Goal: Contribute content: Contribute content

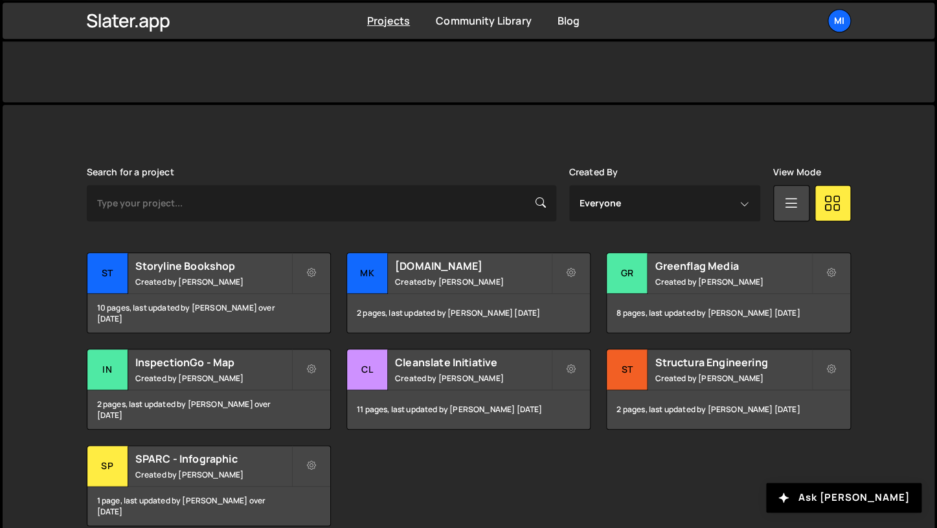
scroll to position [297, 0]
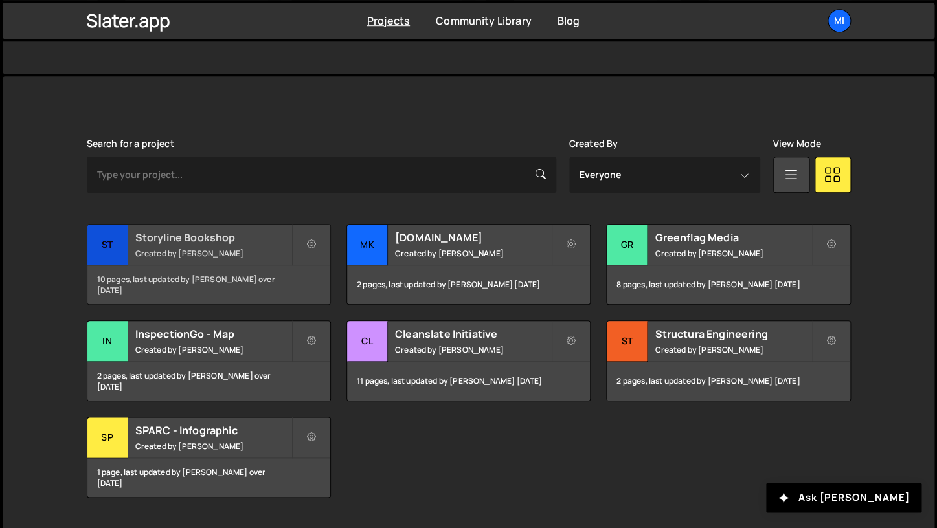
click at [207, 269] on div "10 pages, last updated by [PERSON_NAME] over [DATE]" at bounding box center [208, 285] width 243 height 39
click at [207, 243] on h2 "Storyline Bookshop" at bounding box center [213, 238] width 156 height 14
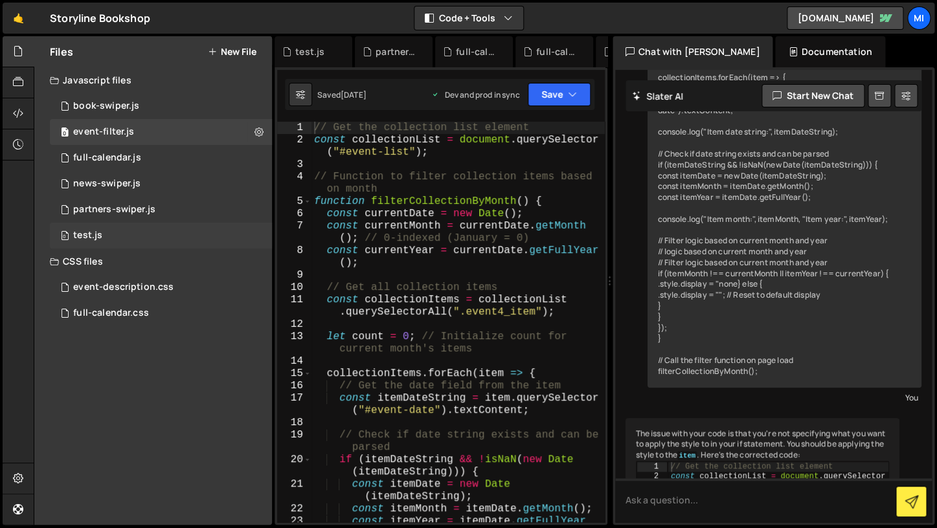
scroll to position [5957, 0]
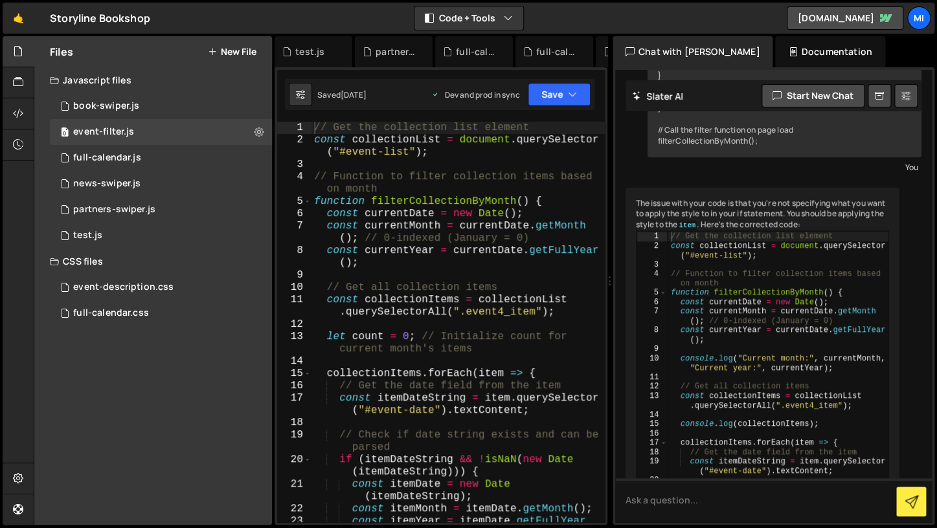
click at [241, 54] on button "New File" at bounding box center [232, 52] width 49 height 10
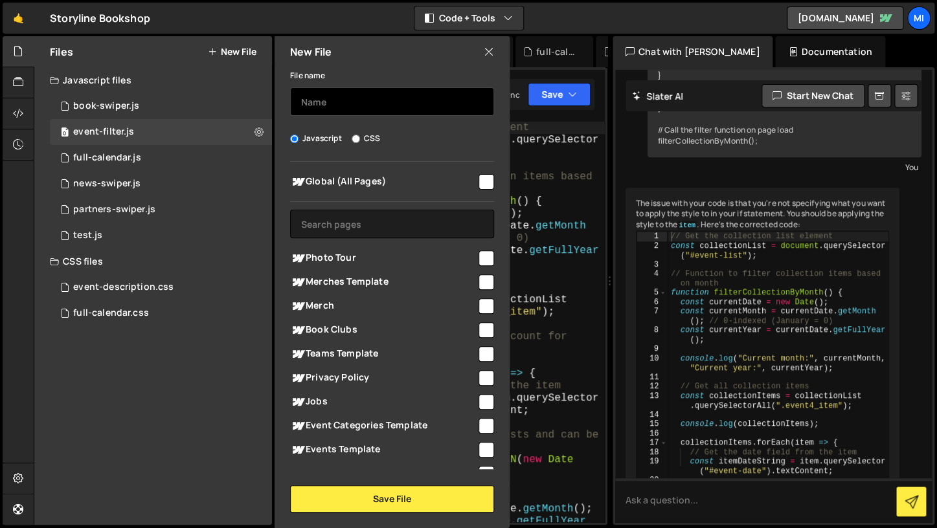
click at [338, 110] on input "text" at bounding box center [392, 101] width 204 height 28
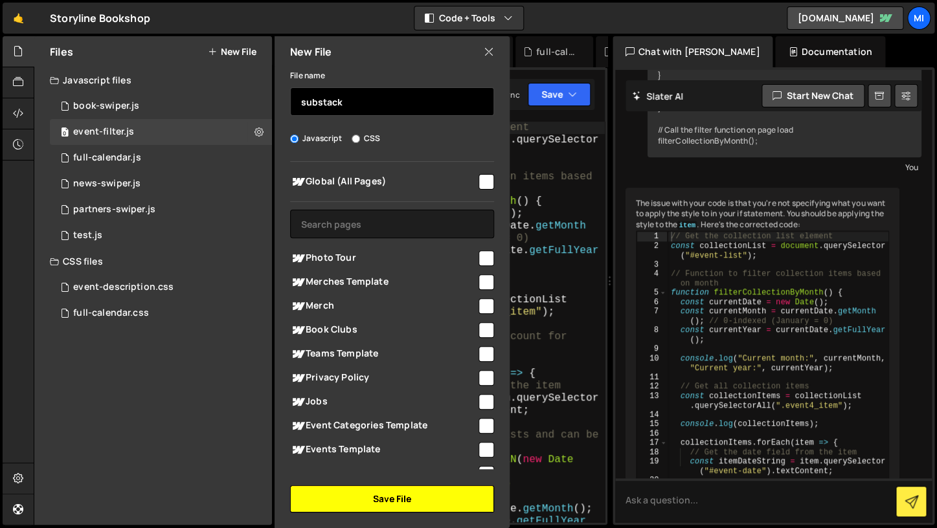
type input "substack"
click at [433, 501] on button "Save File" at bounding box center [392, 499] width 204 height 27
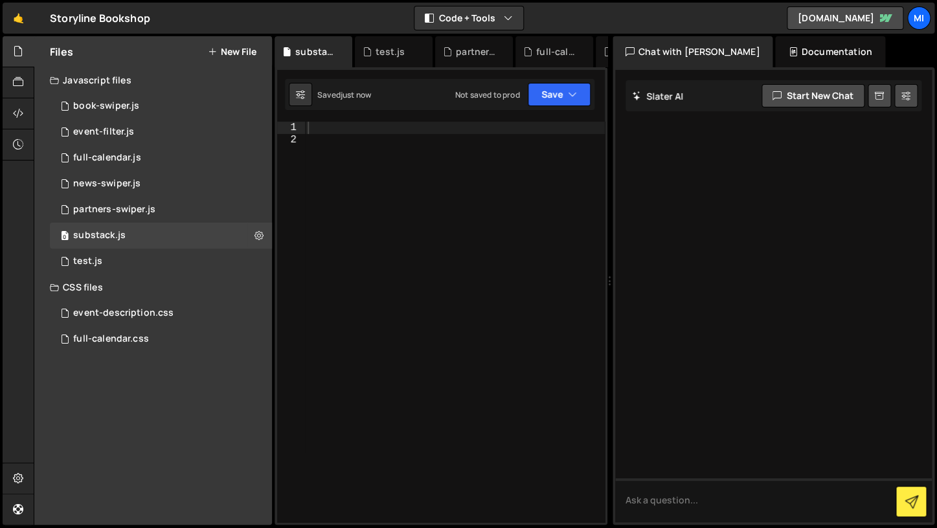
click at [376, 221] on div at bounding box center [455, 334] width 300 height 425
paste textarea "<script src=“[URL][DOMAIN_NAME]” async></script>"
type textarea "<script src=“[URL][DOMAIN_NAME]” async></script>"
click at [503, 196] on div at bounding box center [455, 334] width 300 height 425
paste textarea "</script>"
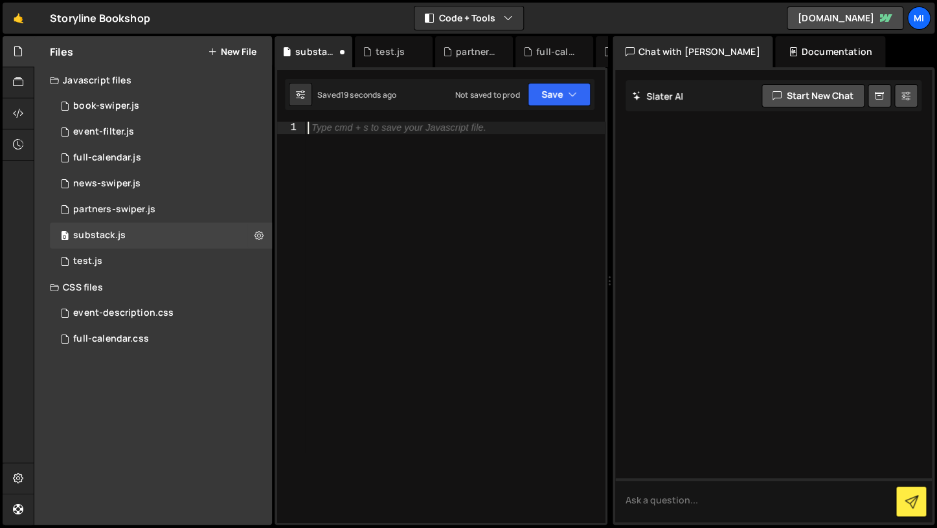
type textarea "</script>"
